Goal: Navigation & Orientation: Find specific page/section

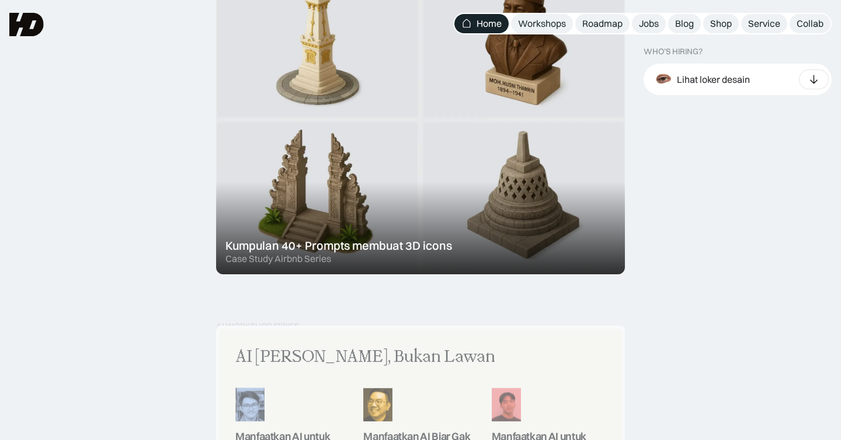
scroll to position [762, 0]
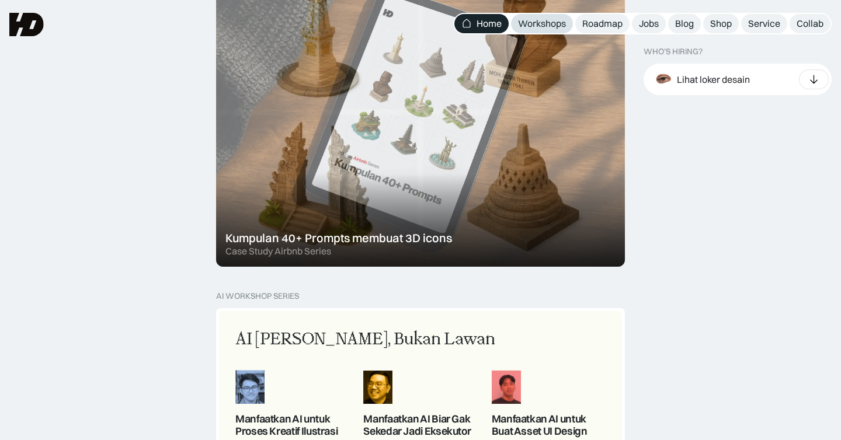
click at [541, 18] on div "Workshops" at bounding box center [542, 24] width 48 height 12
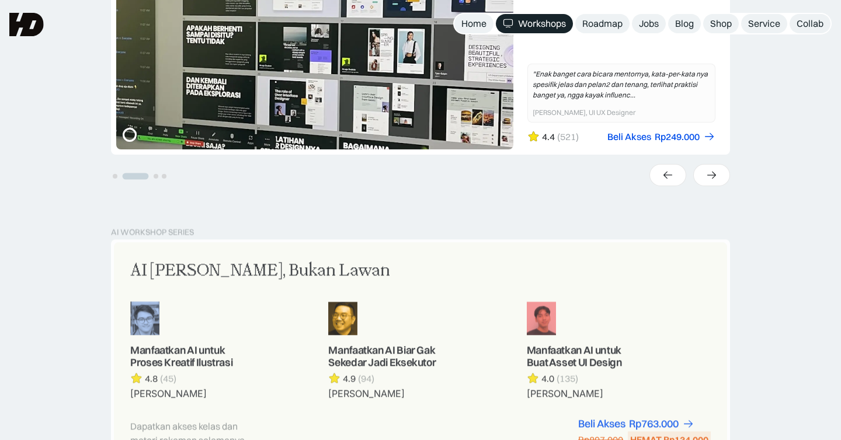
scroll to position [504, 0]
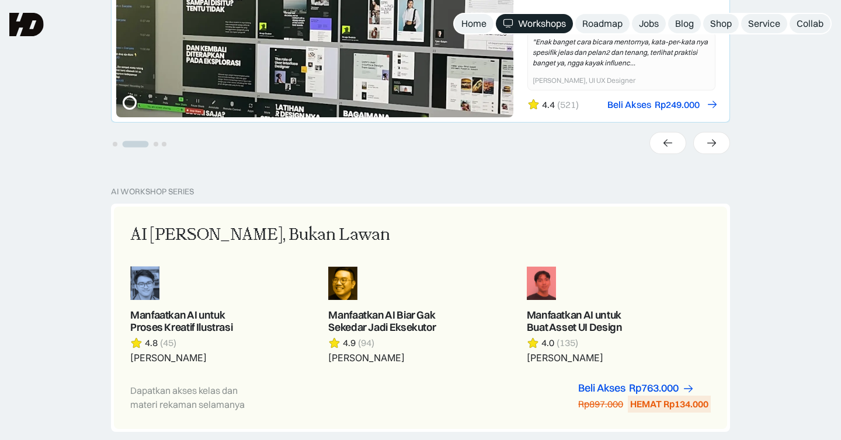
click at [631, 105] on div "Beli Akses" at bounding box center [629, 105] width 44 height 12
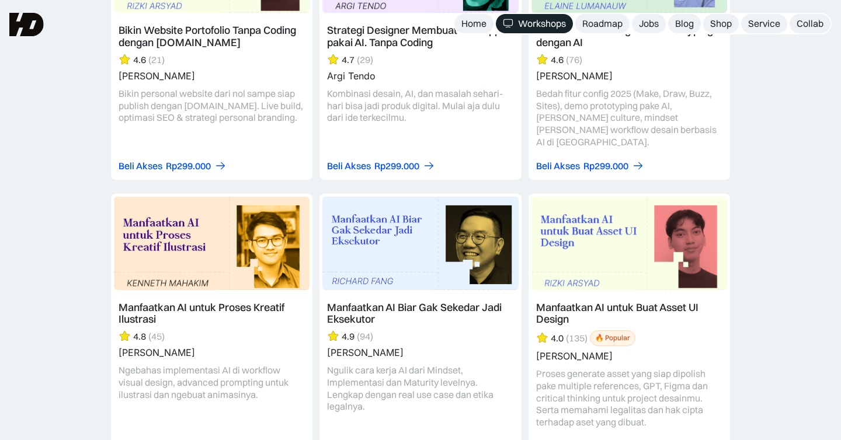
scroll to position [1513, 0]
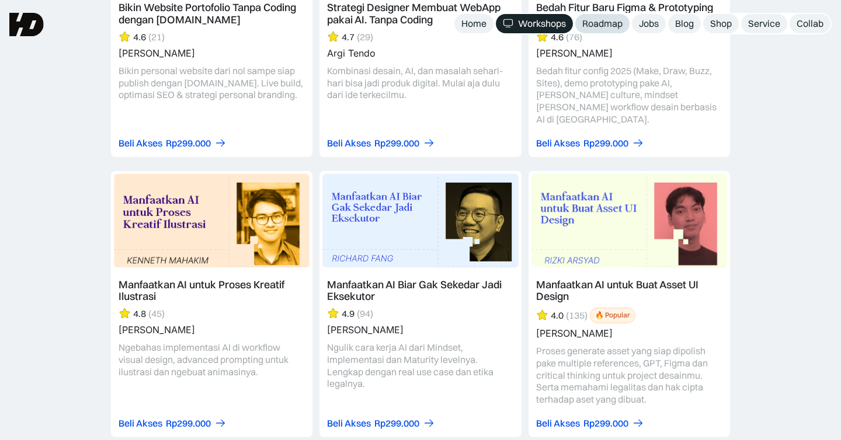
click at [602, 26] on div "Roadmap" at bounding box center [602, 24] width 40 height 12
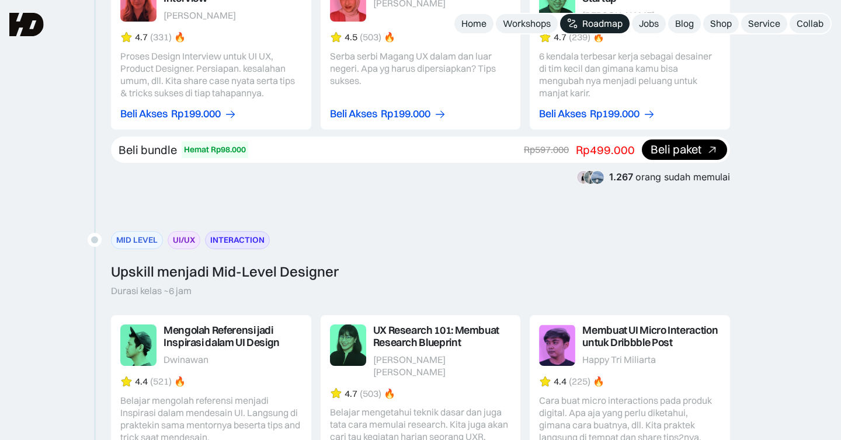
scroll to position [1349, 0]
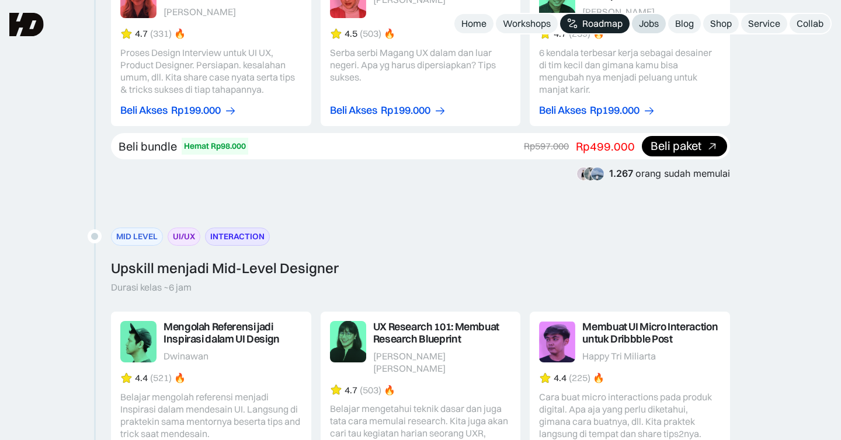
click at [640, 23] on div "Jobs" at bounding box center [649, 24] width 20 height 12
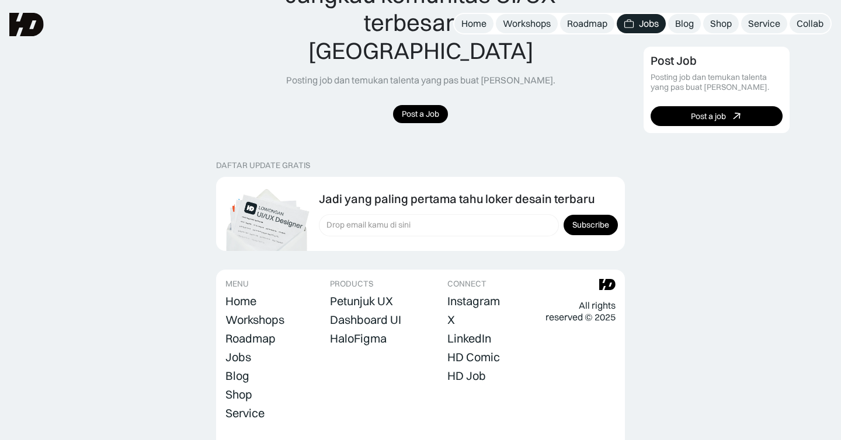
scroll to position [1200, 0]
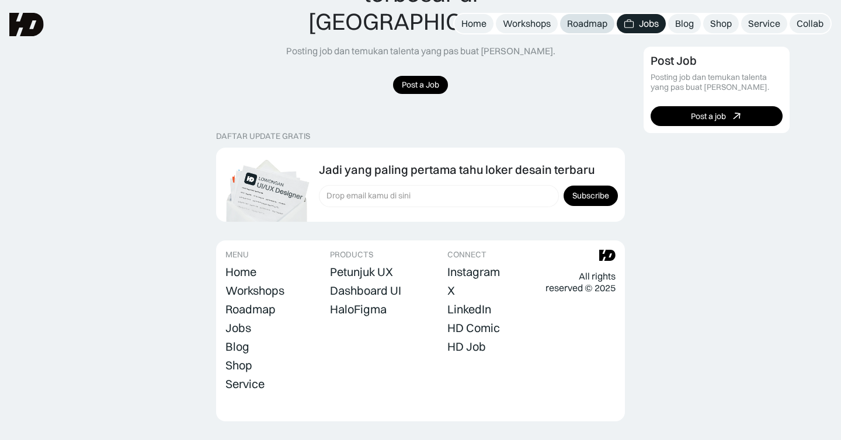
click at [565, 23] on link "Roadmap" at bounding box center [587, 23] width 54 height 19
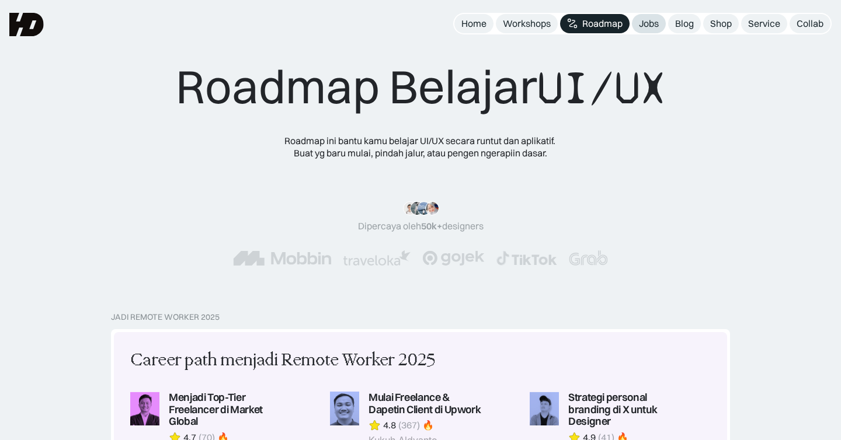
click at [643, 26] on div "Jobs" at bounding box center [649, 24] width 20 height 12
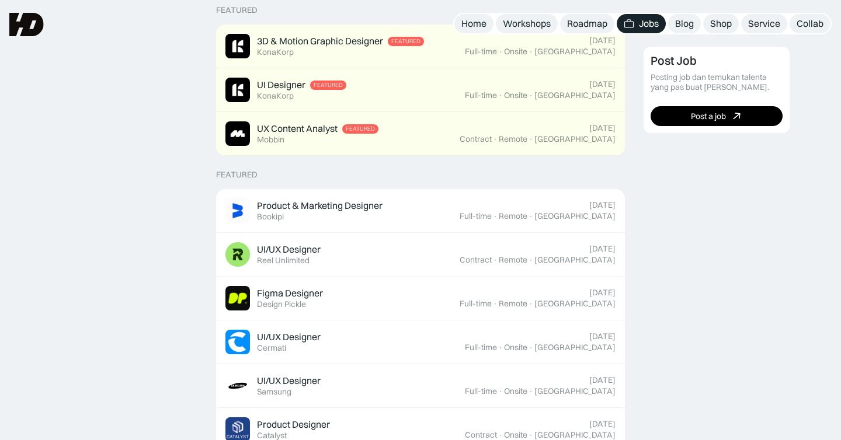
scroll to position [310, 0]
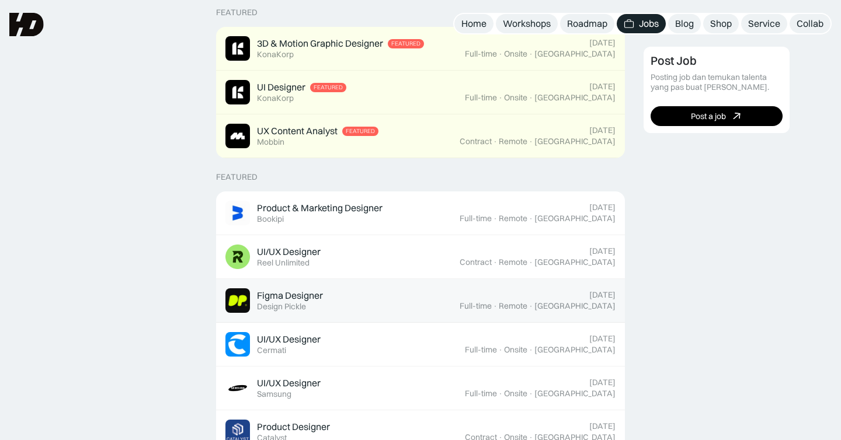
click at [298, 297] on div "Figma Designer" at bounding box center [290, 296] width 66 height 12
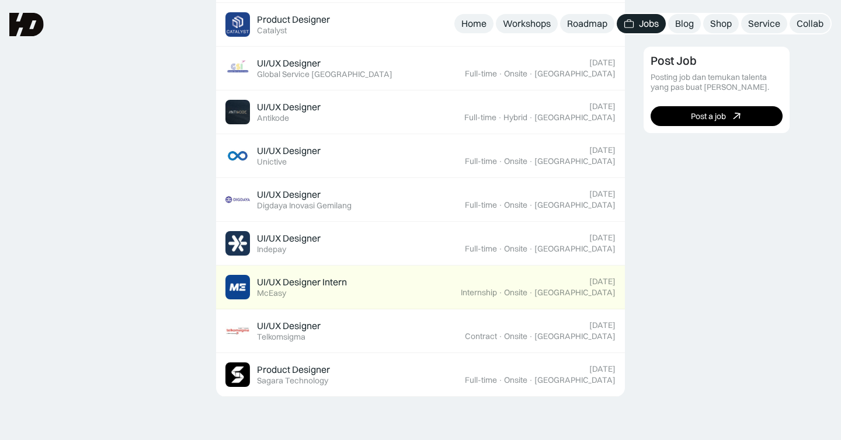
scroll to position [733, 0]
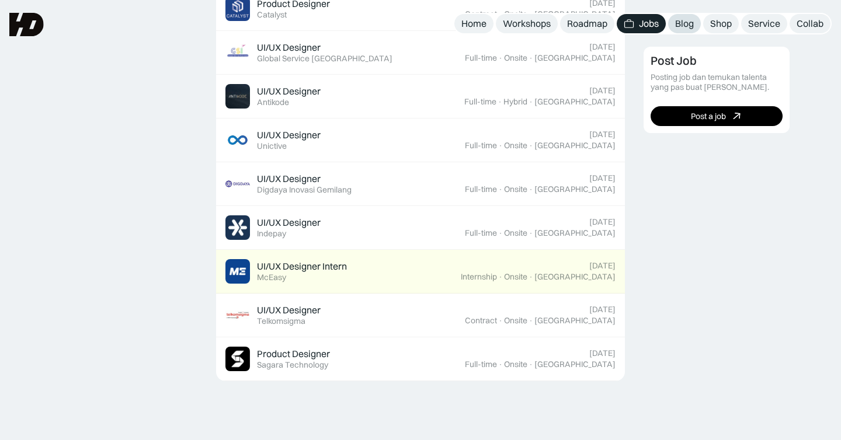
click at [678, 22] on div "Blog" at bounding box center [684, 24] width 19 height 12
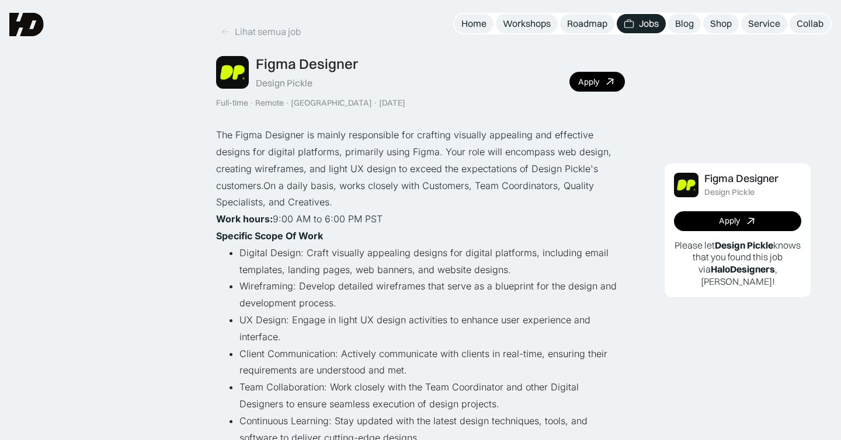
scroll to position [17, 0]
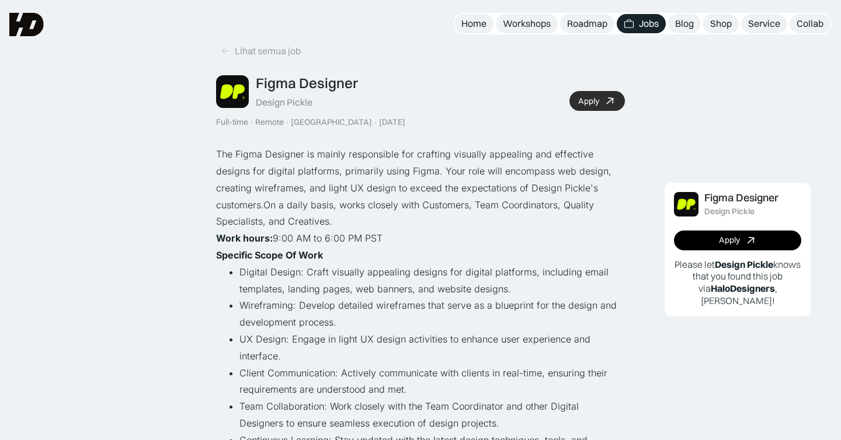
click at [581, 105] on div "Apply" at bounding box center [588, 101] width 21 height 10
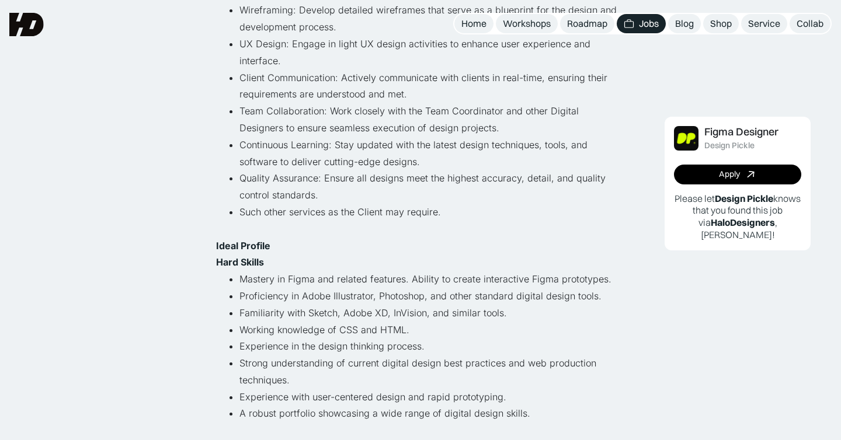
scroll to position [316, 0]
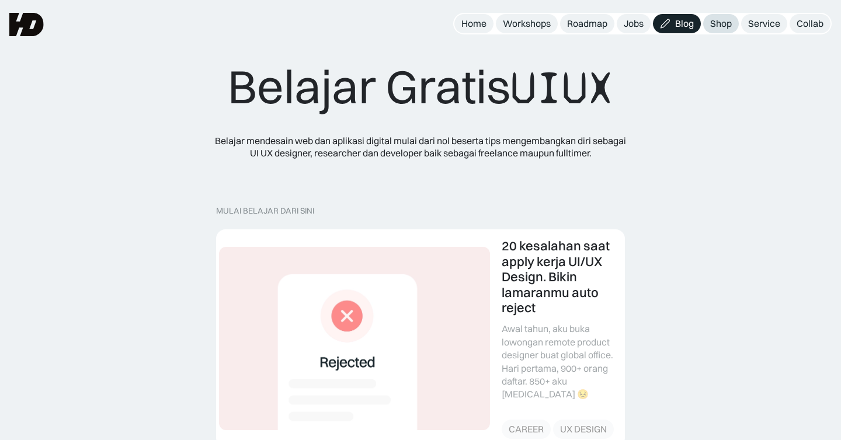
click at [711, 23] on div "Shop" at bounding box center [721, 24] width 22 height 12
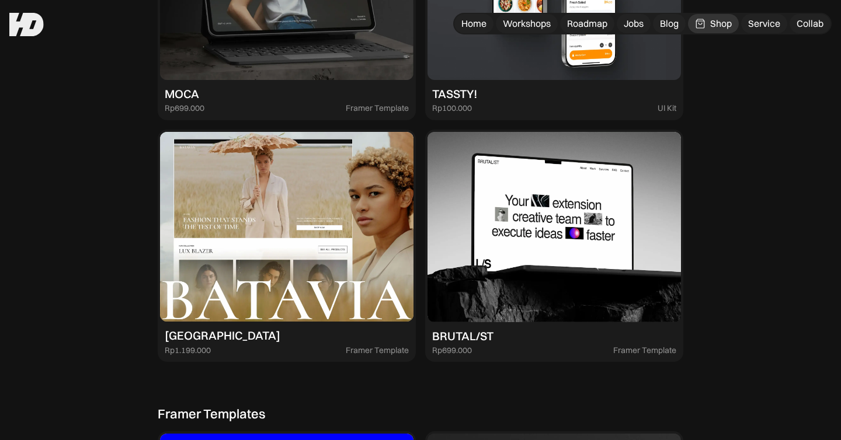
scroll to position [1991, 0]
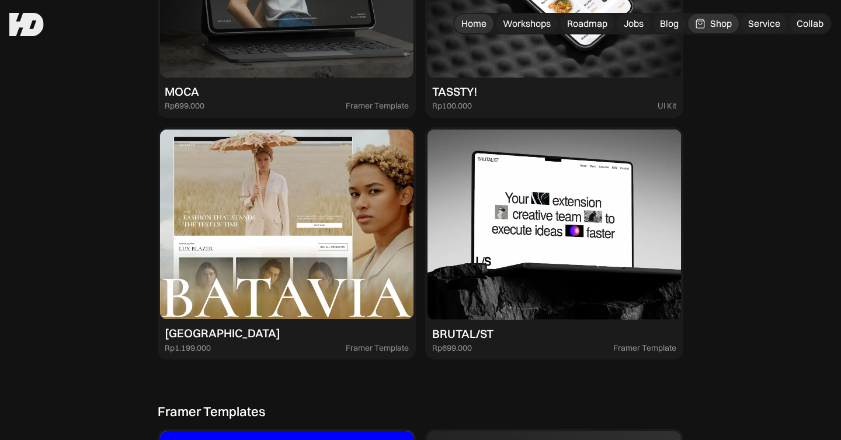
click at [471, 27] on div "Home" at bounding box center [473, 24] width 25 height 12
